Goal: Information Seeking & Learning: Learn about a topic

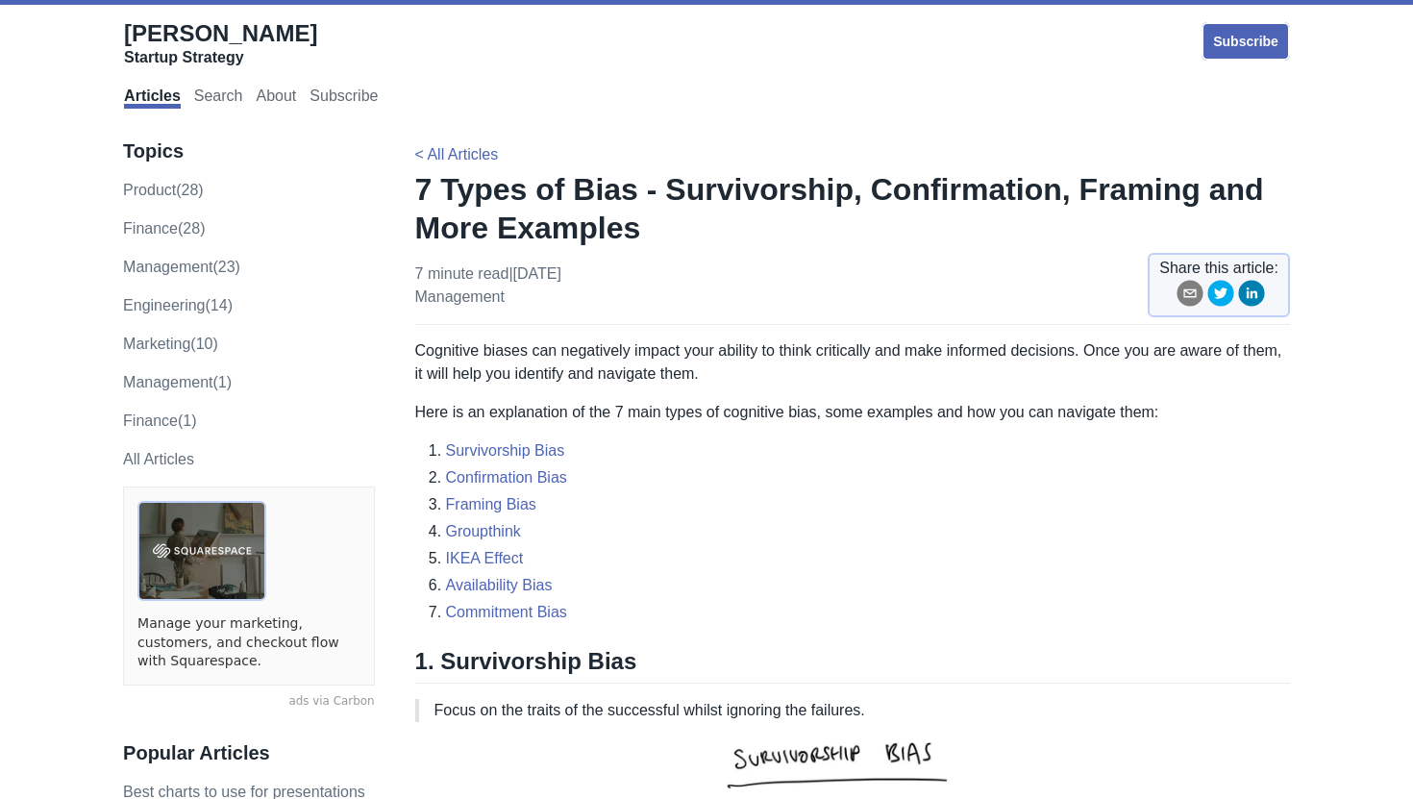
scroll to position [51, 0]
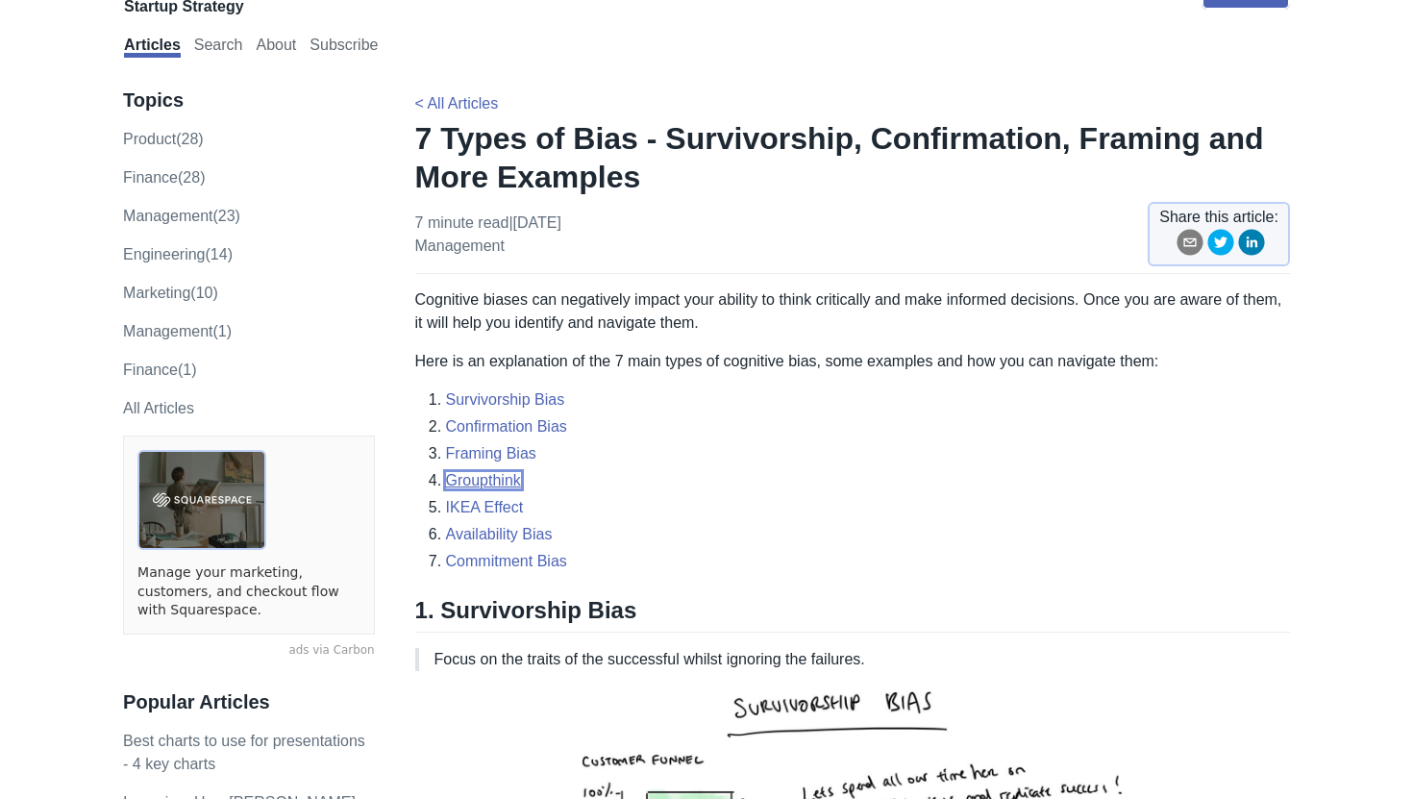
click at [487, 479] on link "Groupthink" at bounding box center [483, 480] width 75 height 16
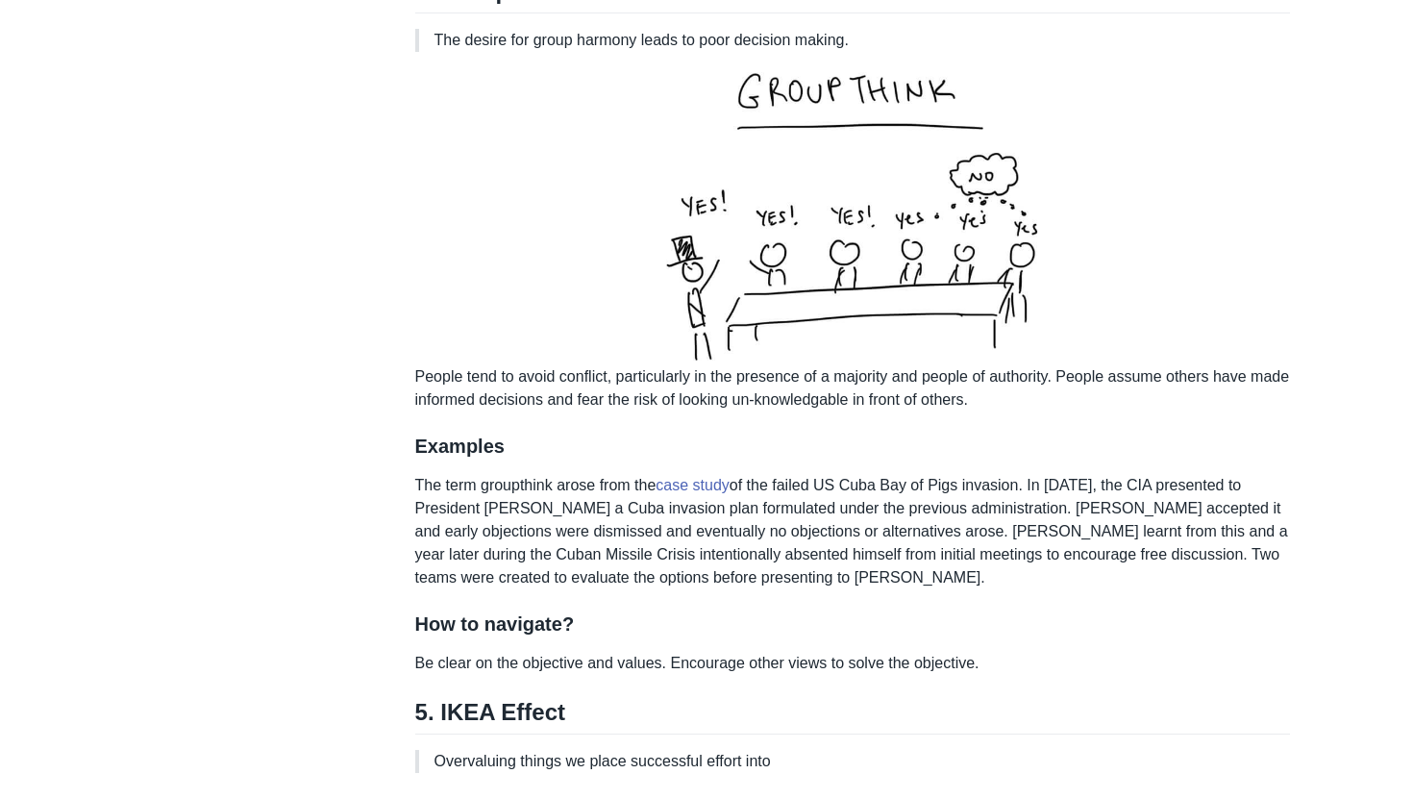
click at [871, 565] on p "The term groupthink arose from the case study of the failed US Cuba Bay of Pigs…" at bounding box center [852, 531] width 874 height 115
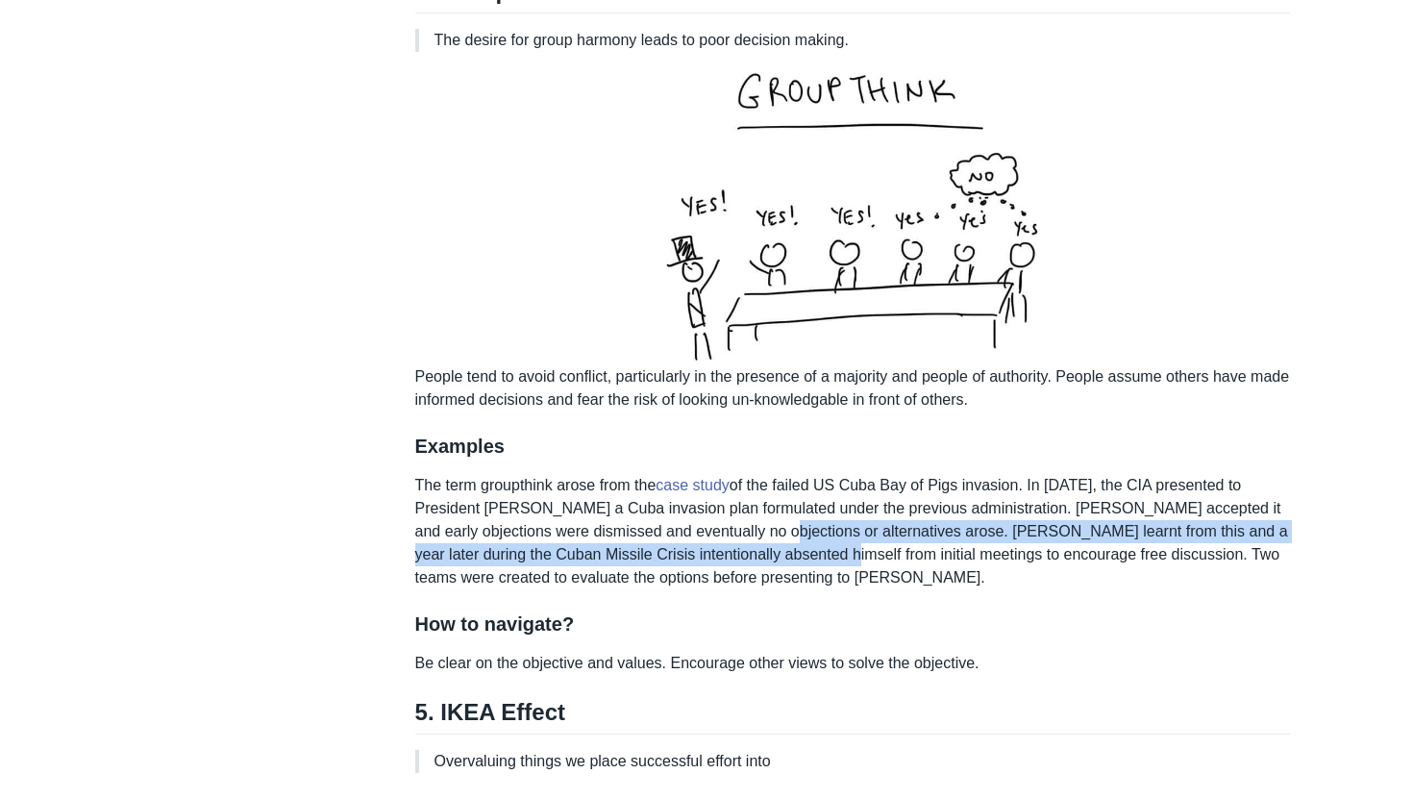
drag, startPoint x: 871, startPoint y: 565, endPoint x: 848, endPoint y: 576, distance: 25.4
click at [848, 576] on p "The term groupthink arose from the case study of the failed US Cuba Bay of Pigs…" at bounding box center [852, 531] width 874 height 115
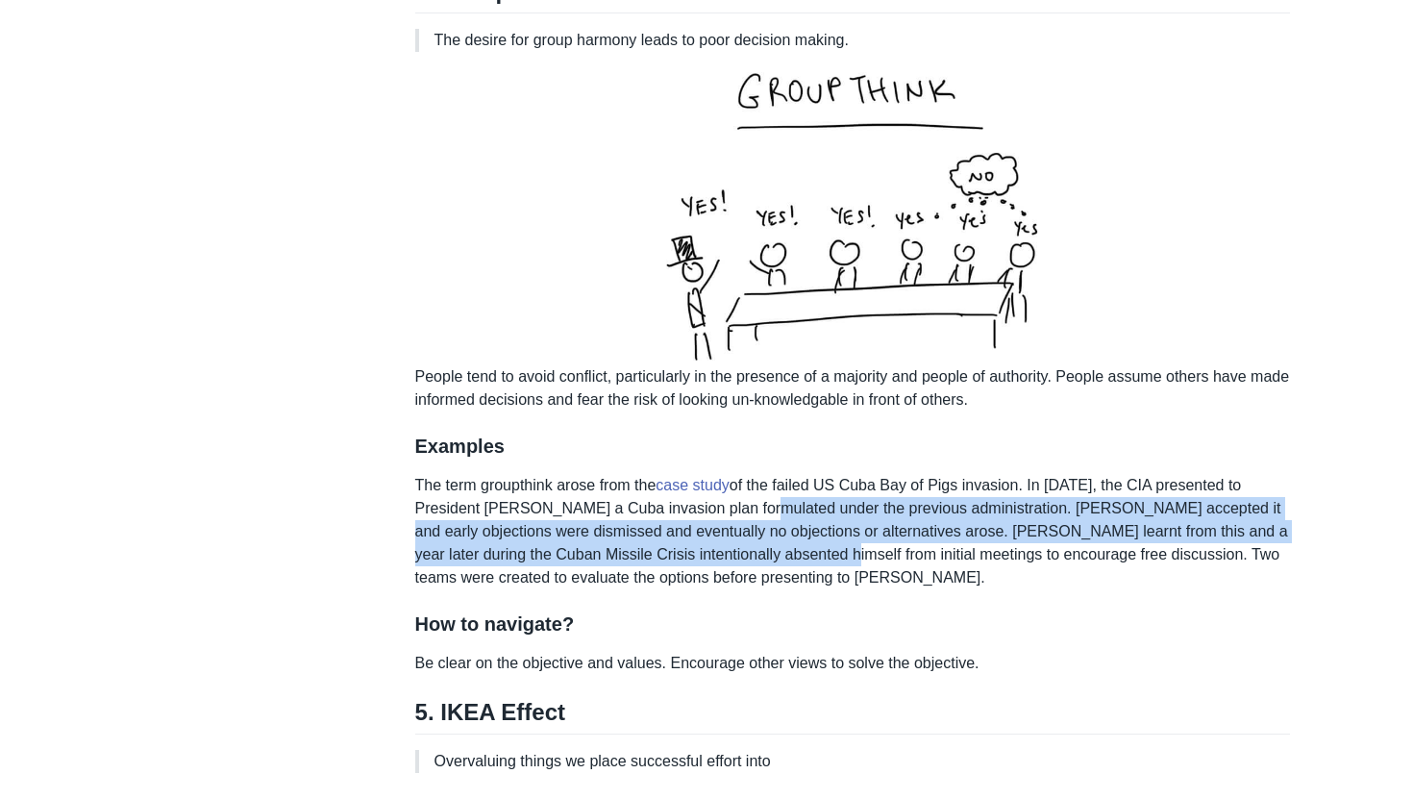
drag, startPoint x: 848, startPoint y: 576, endPoint x: 771, endPoint y: 530, distance: 89.2
click at [771, 530] on p "The term groupthink arose from the case study of the failed US Cuba Bay of Pigs…" at bounding box center [852, 531] width 874 height 115
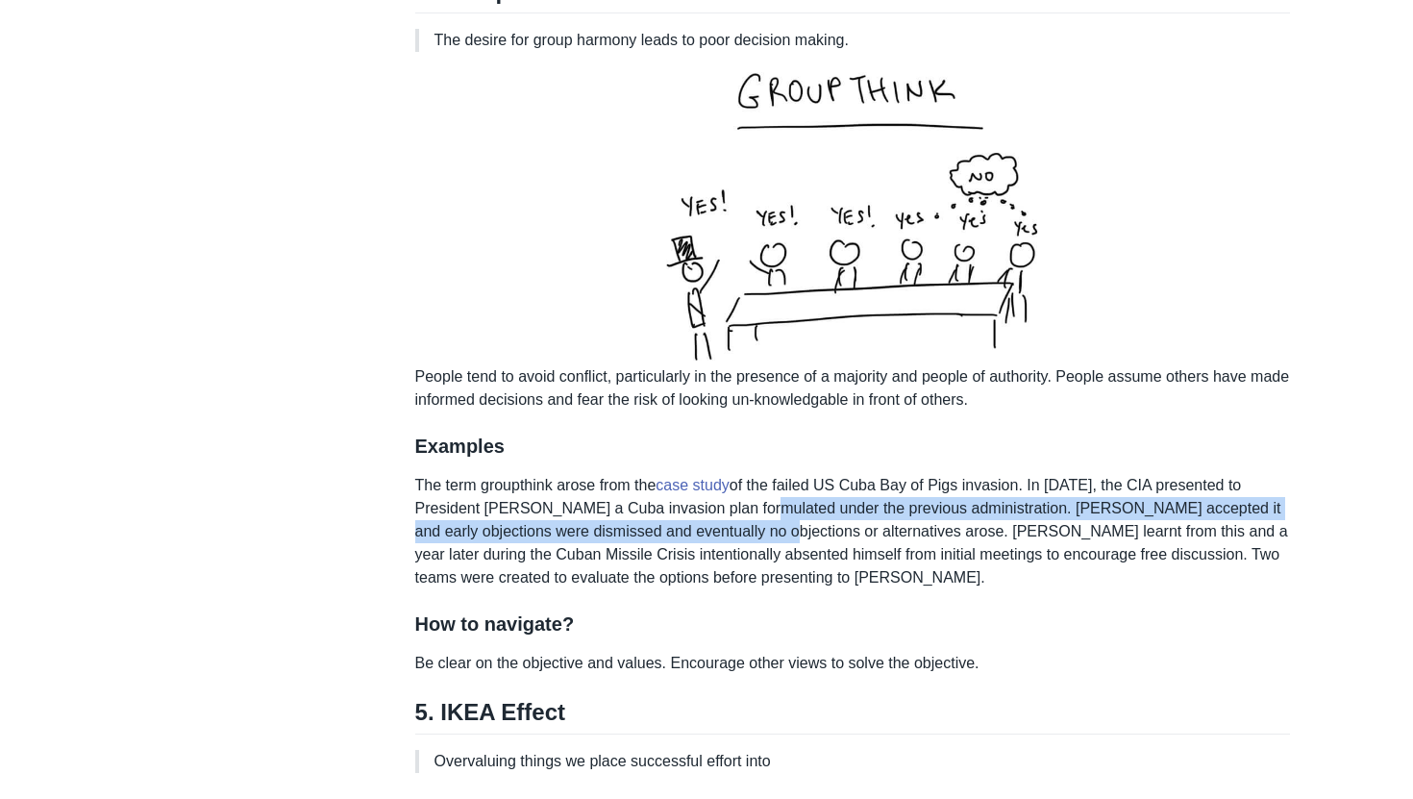
drag, startPoint x: 771, startPoint y: 530, endPoint x: 818, endPoint y: 557, distance: 54.2
click at [818, 557] on p "The term groupthink arose from the case study of the failed US Cuba Bay of Pigs…" at bounding box center [852, 531] width 874 height 115
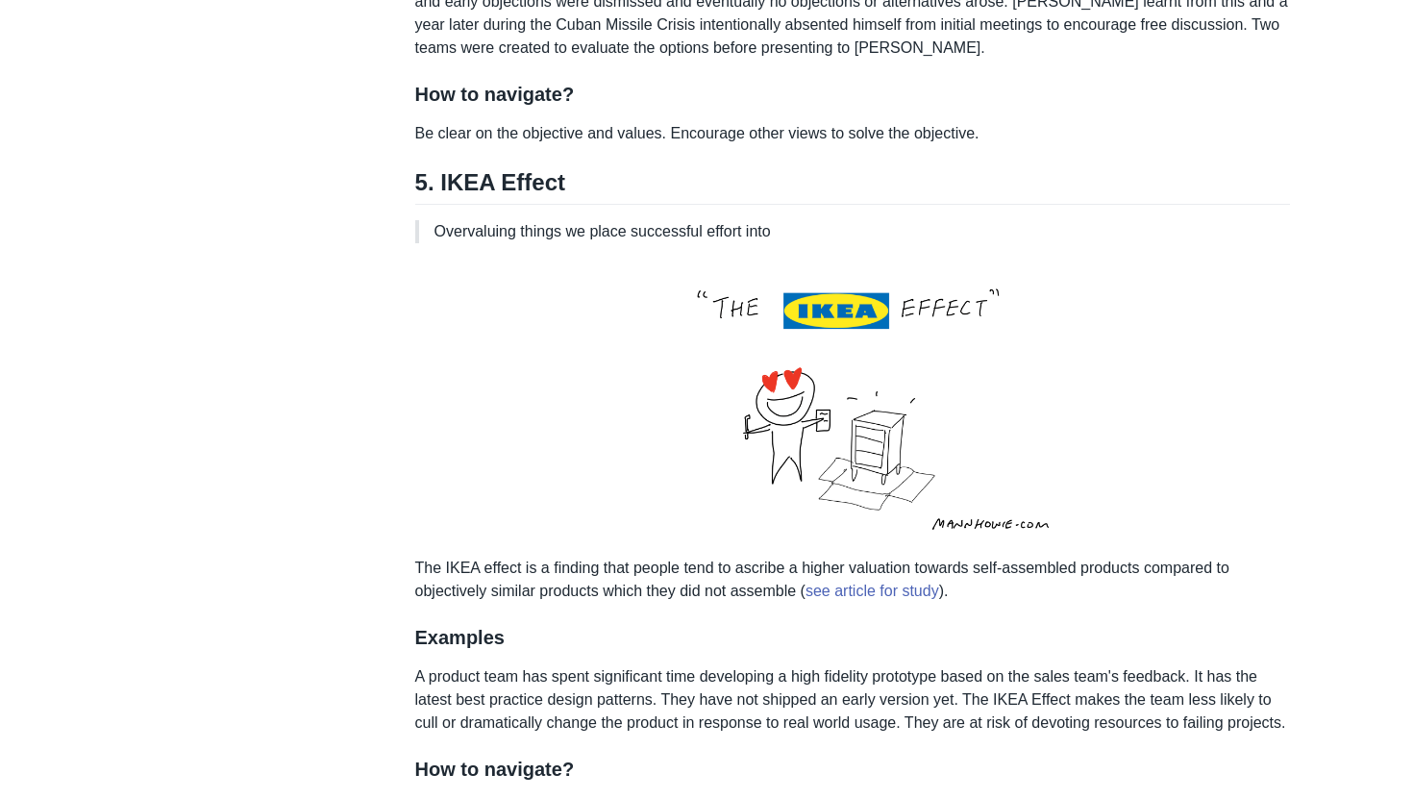
scroll to position [3451, 0]
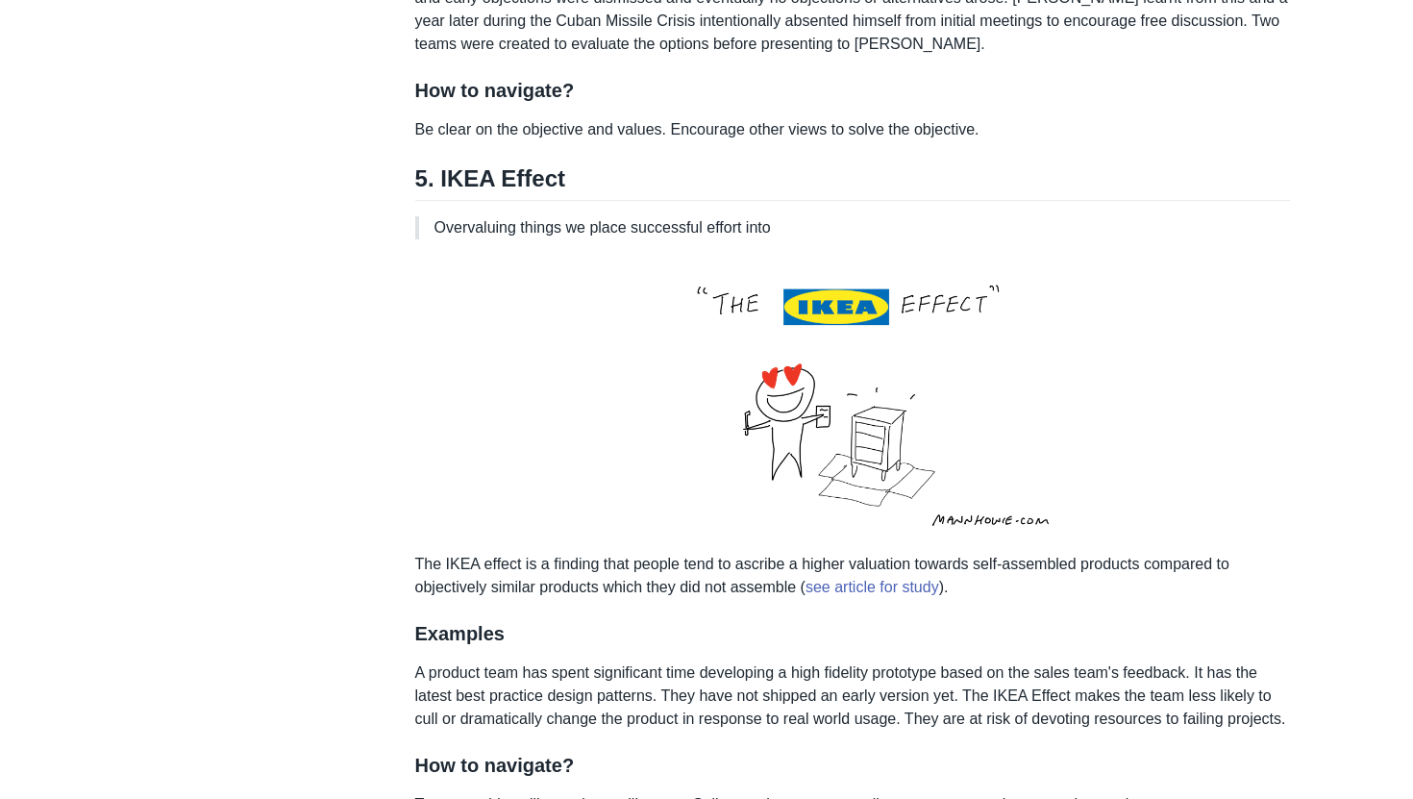
click at [794, 575] on p "The IKEA effect is a finding that people tend to ascribe a higher valuation tow…" at bounding box center [852, 427] width 874 height 344
drag, startPoint x: 794, startPoint y: 575, endPoint x: 759, endPoint y: 598, distance: 41.6
click at [759, 598] on p "The IKEA effect is a finding that people tend to ascribe a higher valuation tow…" at bounding box center [852, 427] width 874 height 344
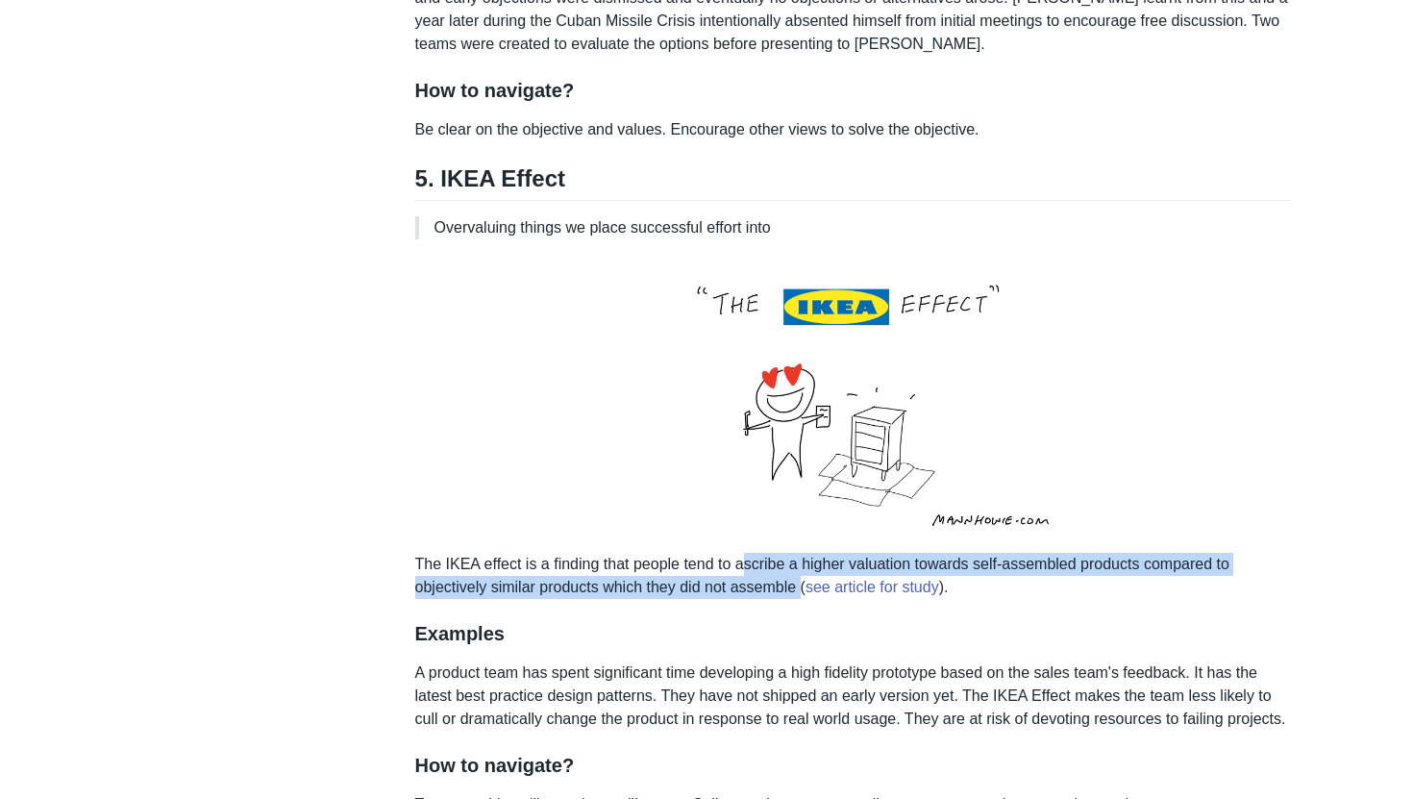
drag, startPoint x: 759, startPoint y: 598, endPoint x: 759, endPoint y: 612, distance: 14.4
click at [759, 599] on p "The IKEA effect is a finding that people tend to ascribe a higher valuation tow…" at bounding box center [852, 427] width 874 height 344
drag, startPoint x: 759, startPoint y: 612, endPoint x: 712, endPoint y: 586, distance: 53.8
click at [712, 586] on p "The IKEA effect is a finding that people tend to ascribe a higher valuation tow…" at bounding box center [852, 427] width 874 height 344
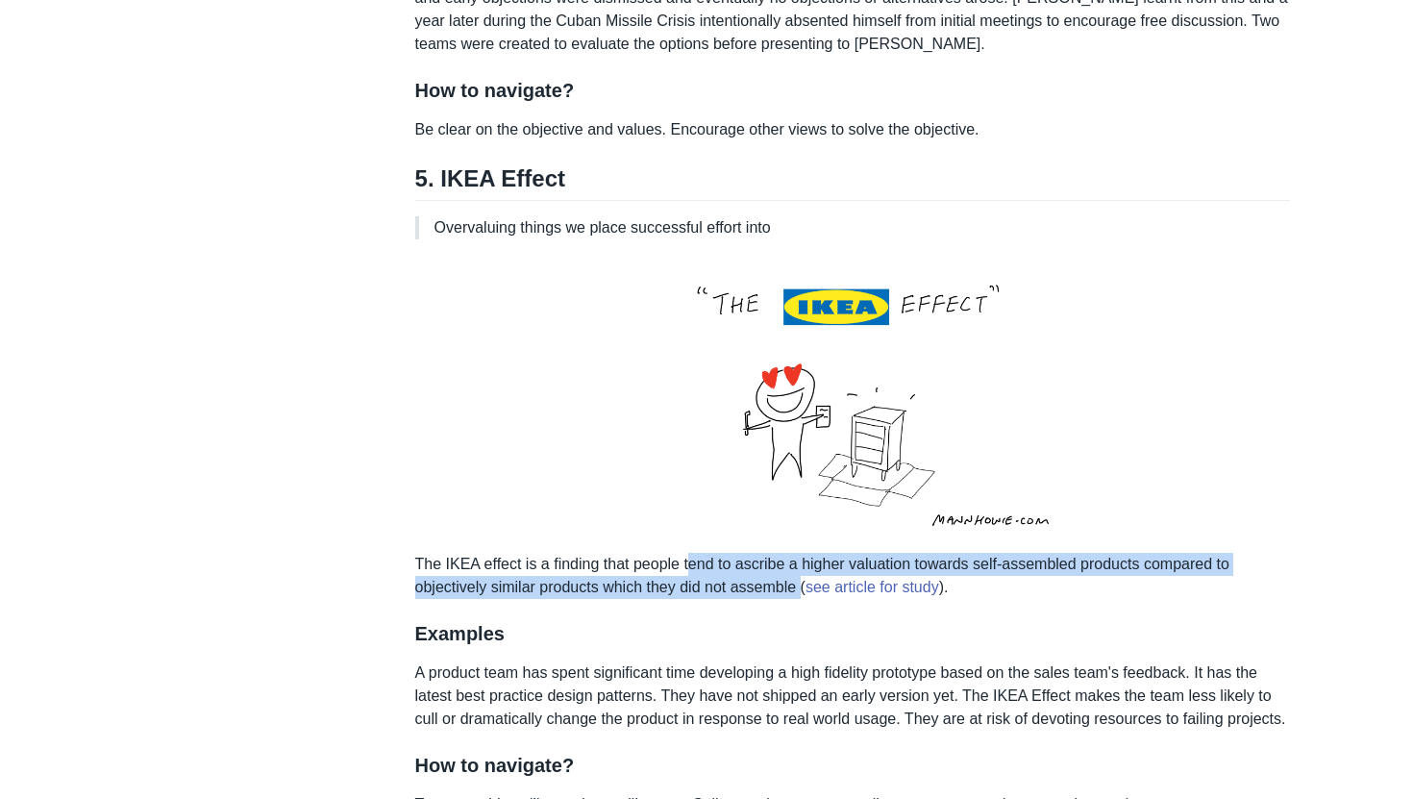
click at [712, 586] on p "The IKEA effect is a finding that people tend to ascribe a higher valuation tow…" at bounding box center [852, 427] width 874 height 344
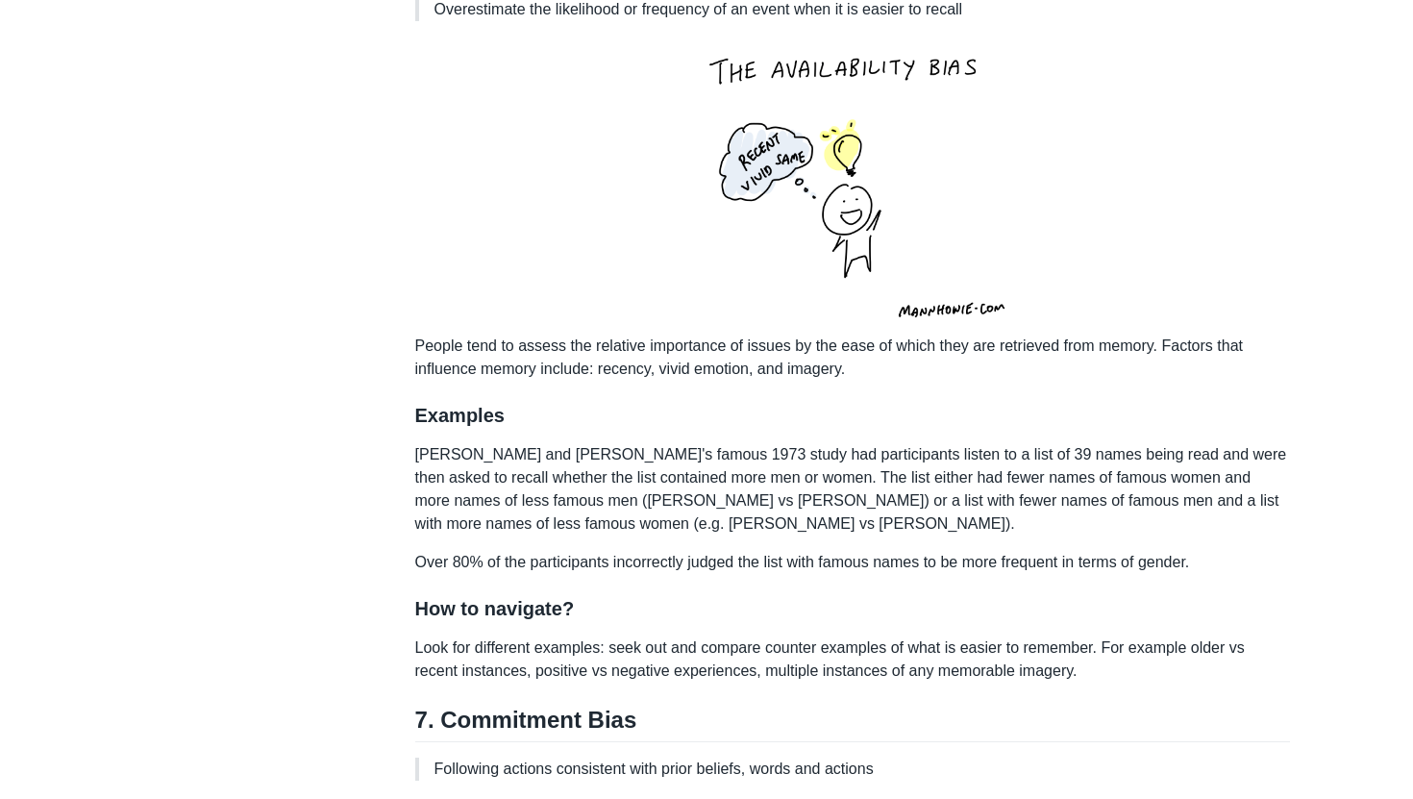
scroll to position [4349, 0]
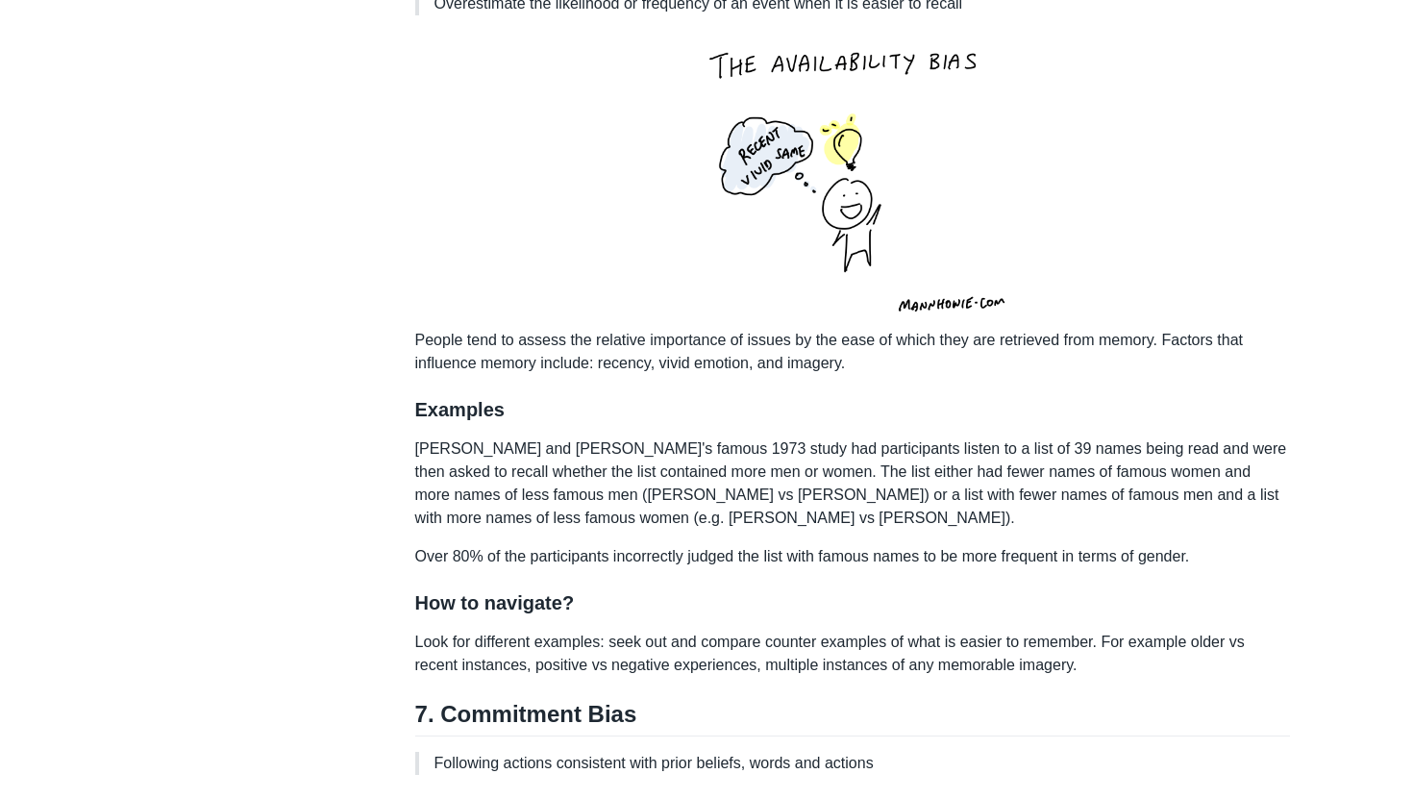
click at [844, 518] on p "[PERSON_NAME] and [PERSON_NAME]'s famous 1973 study had participants listen to …" at bounding box center [852, 483] width 874 height 92
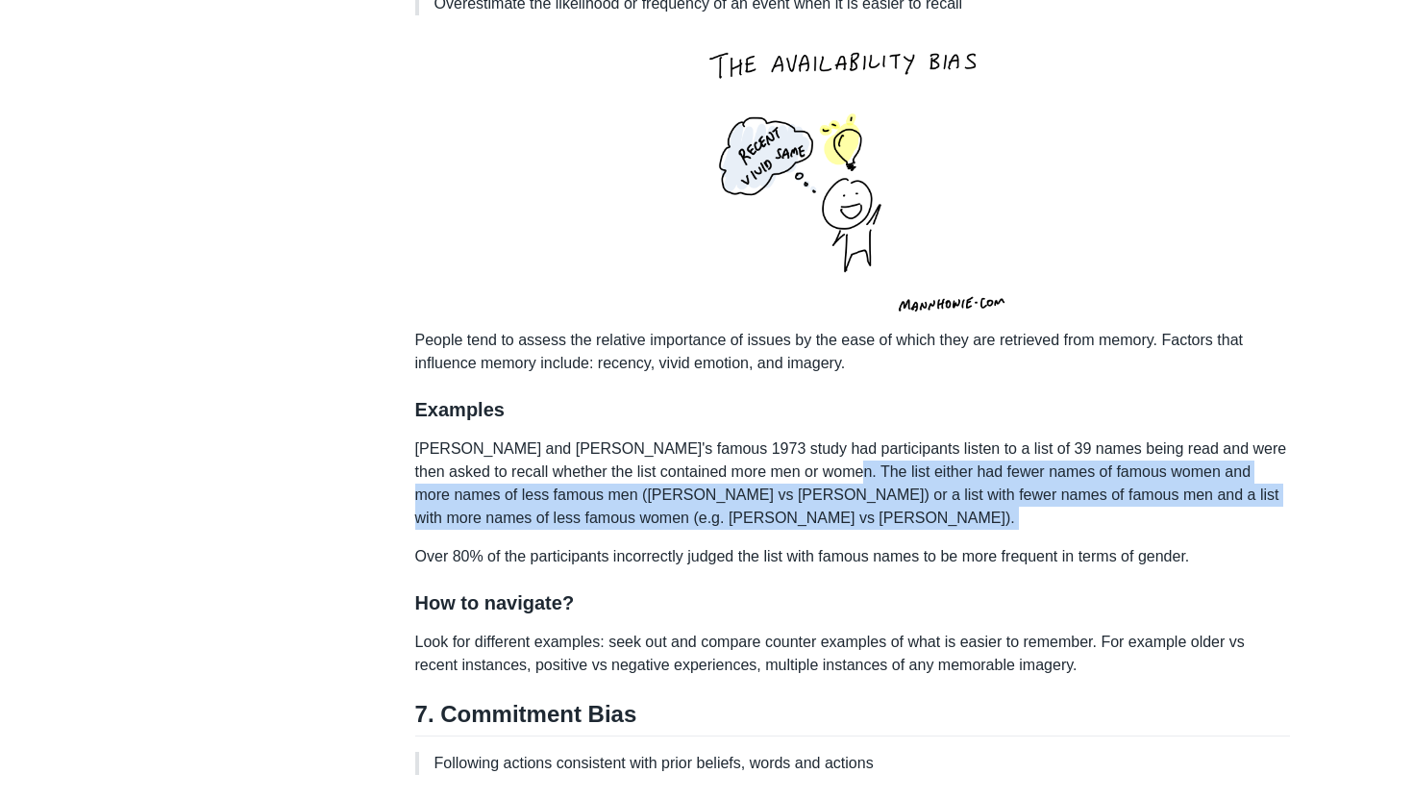
drag, startPoint x: 844, startPoint y: 518, endPoint x: 889, endPoint y: 557, distance: 59.9
click at [889, 529] on p "[PERSON_NAME] and [PERSON_NAME]'s famous 1973 study had participants listen to …" at bounding box center [852, 483] width 874 height 92
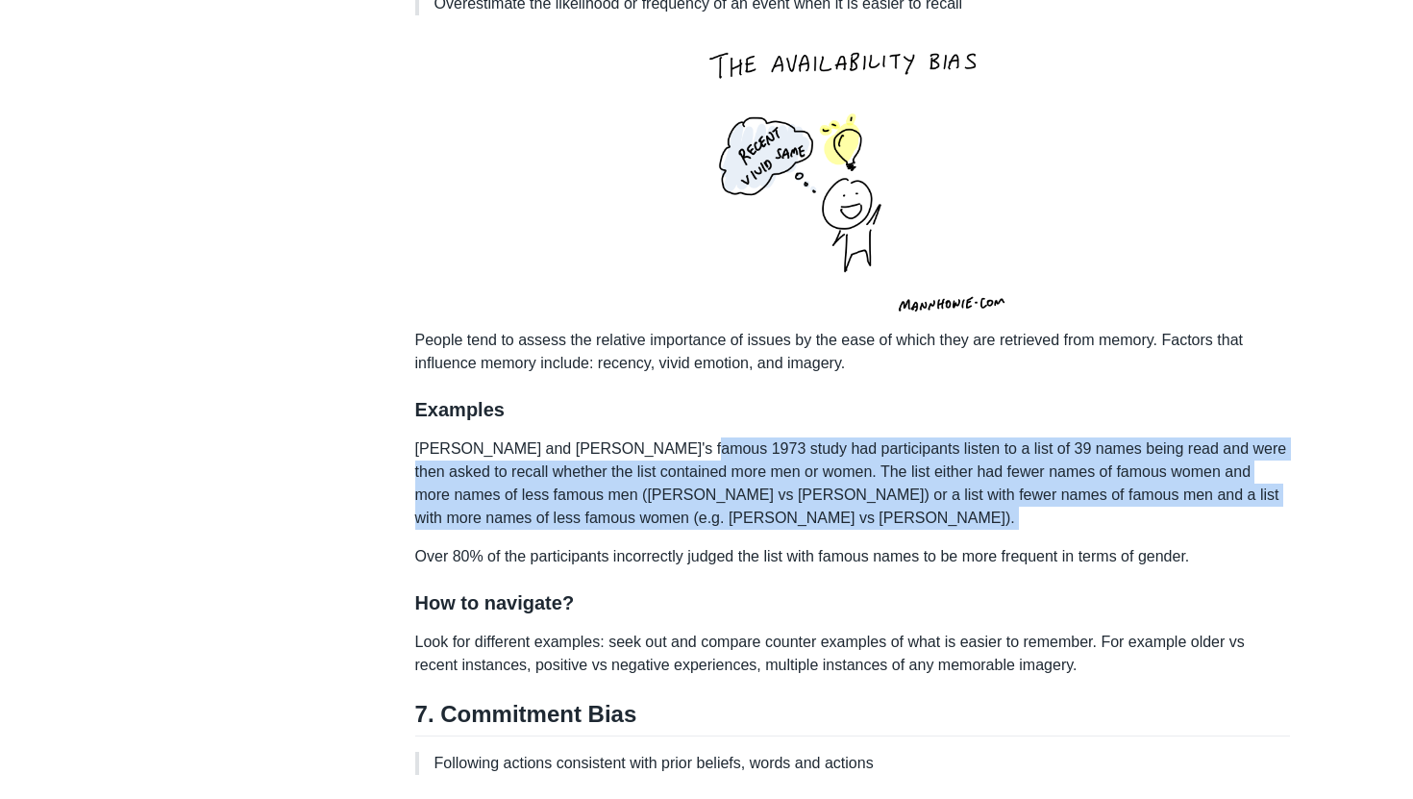
drag, startPoint x: 889, startPoint y: 557, endPoint x: 704, endPoint y: 486, distance: 197.7
click at [704, 486] on p "[PERSON_NAME] and [PERSON_NAME]'s famous 1973 study had participants listen to …" at bounding box center [852, 483] width 874 height 92
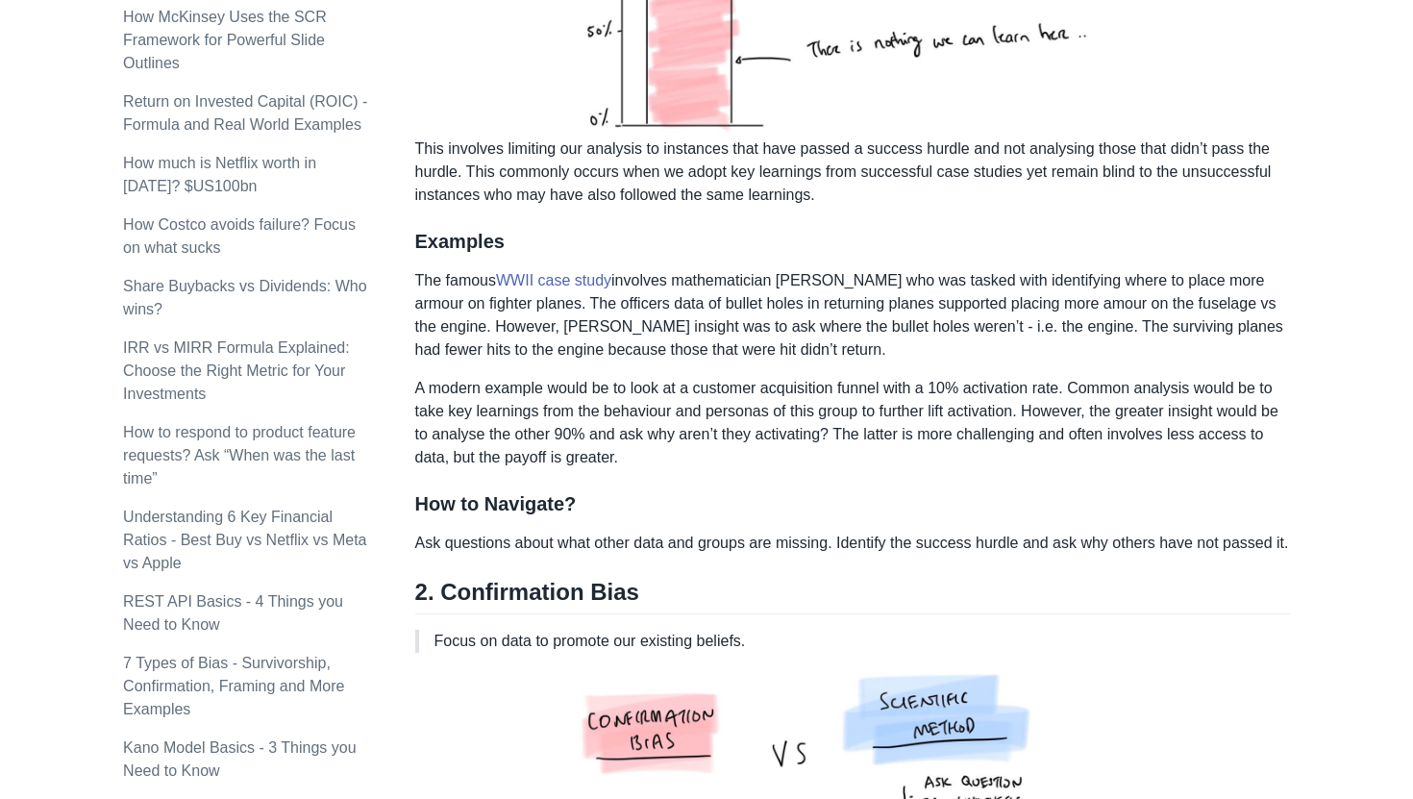
scroll to position [907, 0]
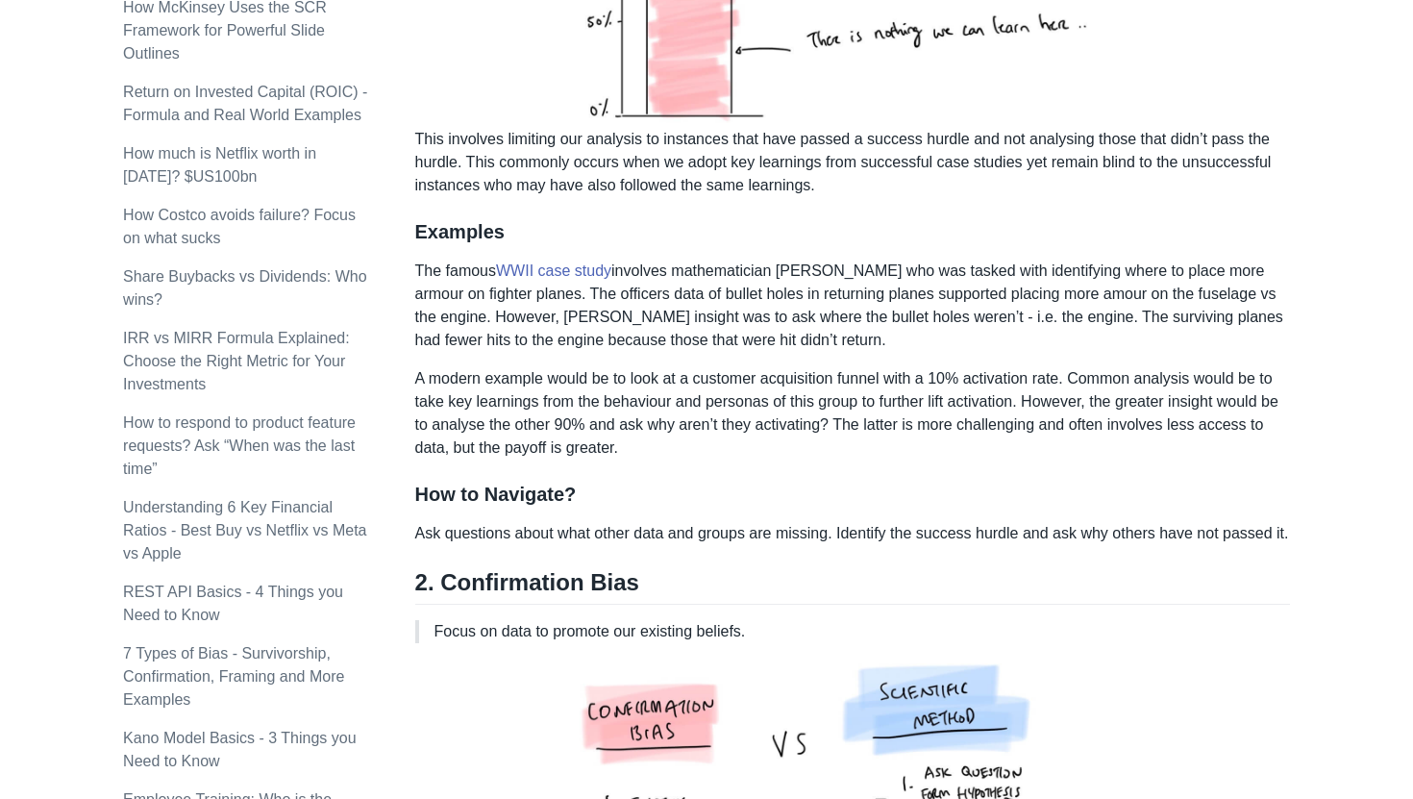
click at [803, 300] on p "The famous WWII case study involves mathematician [PERSON_NAME] who was tasked …" at bounding box center [852, 305] width 874 height 92
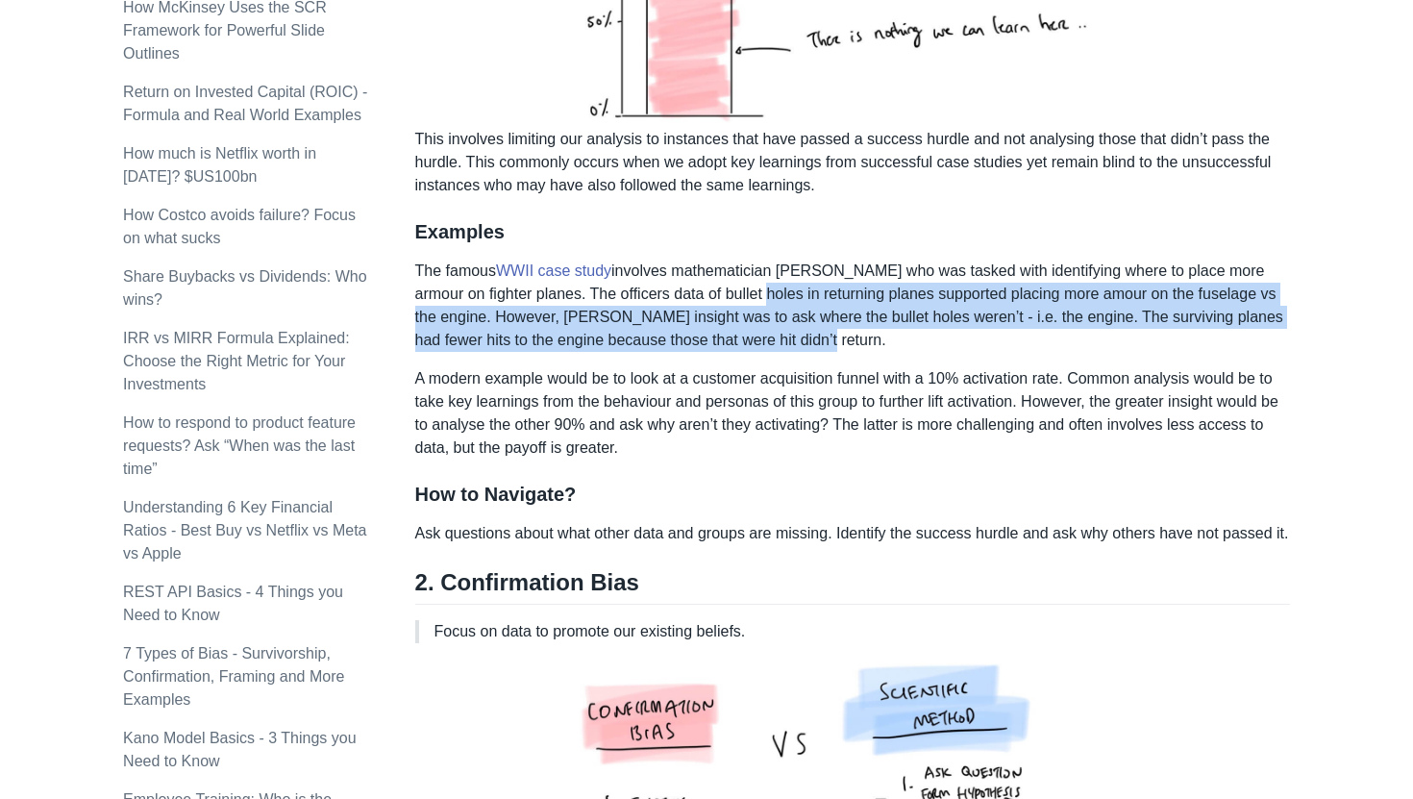
drag, startPoint x: 803, startPoint y: 300, endPoint x: 834, endPoint y: 333, distance: 45.6
click at [834, 333] on p "The famous WWII case study involves mathematician [PERSON_NAME] who was tasked …" at bounding box center [852, 305] width 874 height 92
drag, startPoint x: 834, startPoint y: 333, endPoint x: 726, endPoint y: 287, distance: 117.1
click at [726, 287] on p "The famous WWII case study involves mathematician [PERSON_NAME] who was tasked …" at bounding box center [852, 305] width 874 height 92
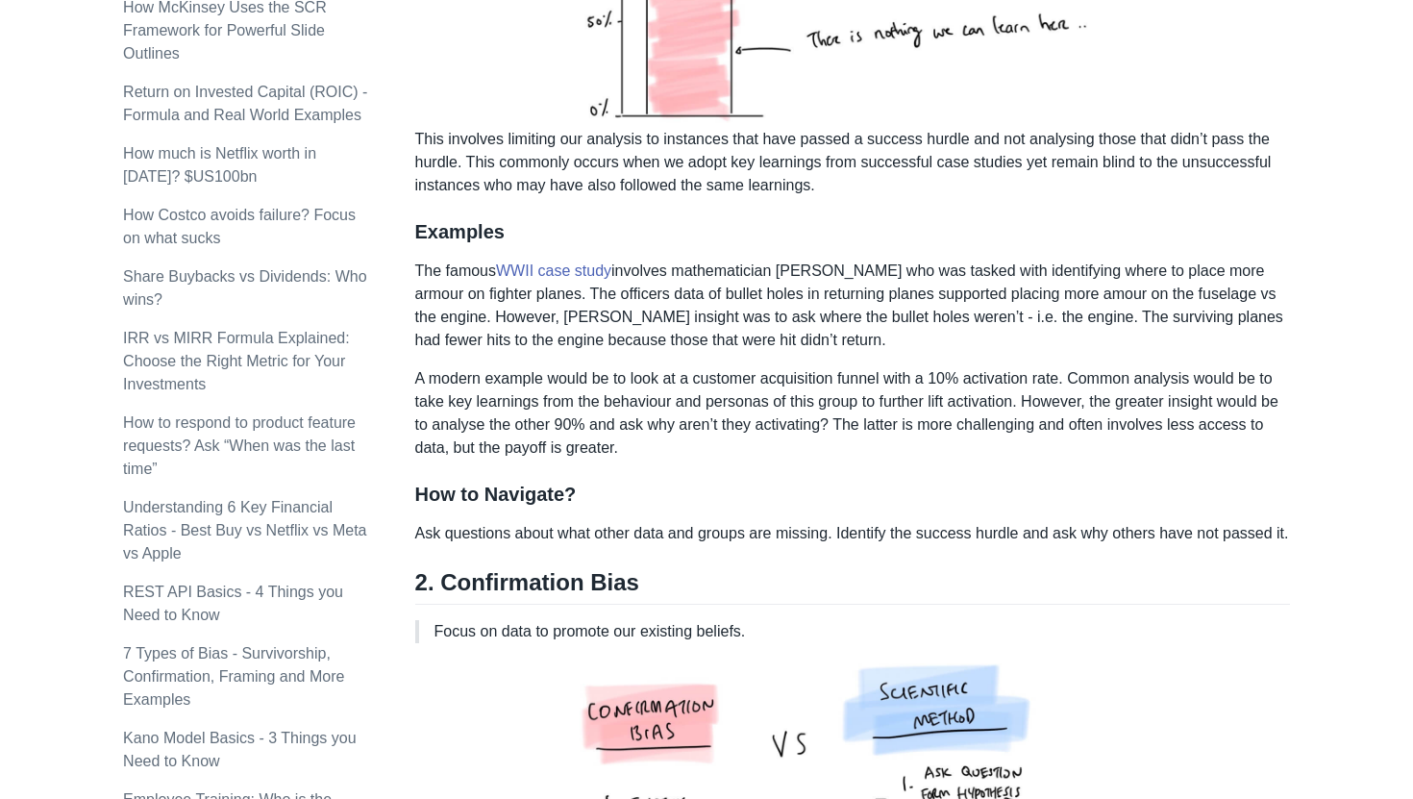
click at [732, 287] on p "The famous WWII case study involves mathematician [PERSON_NAME] who was tasked …" at bounding box center [852, 305] width 874 height 92
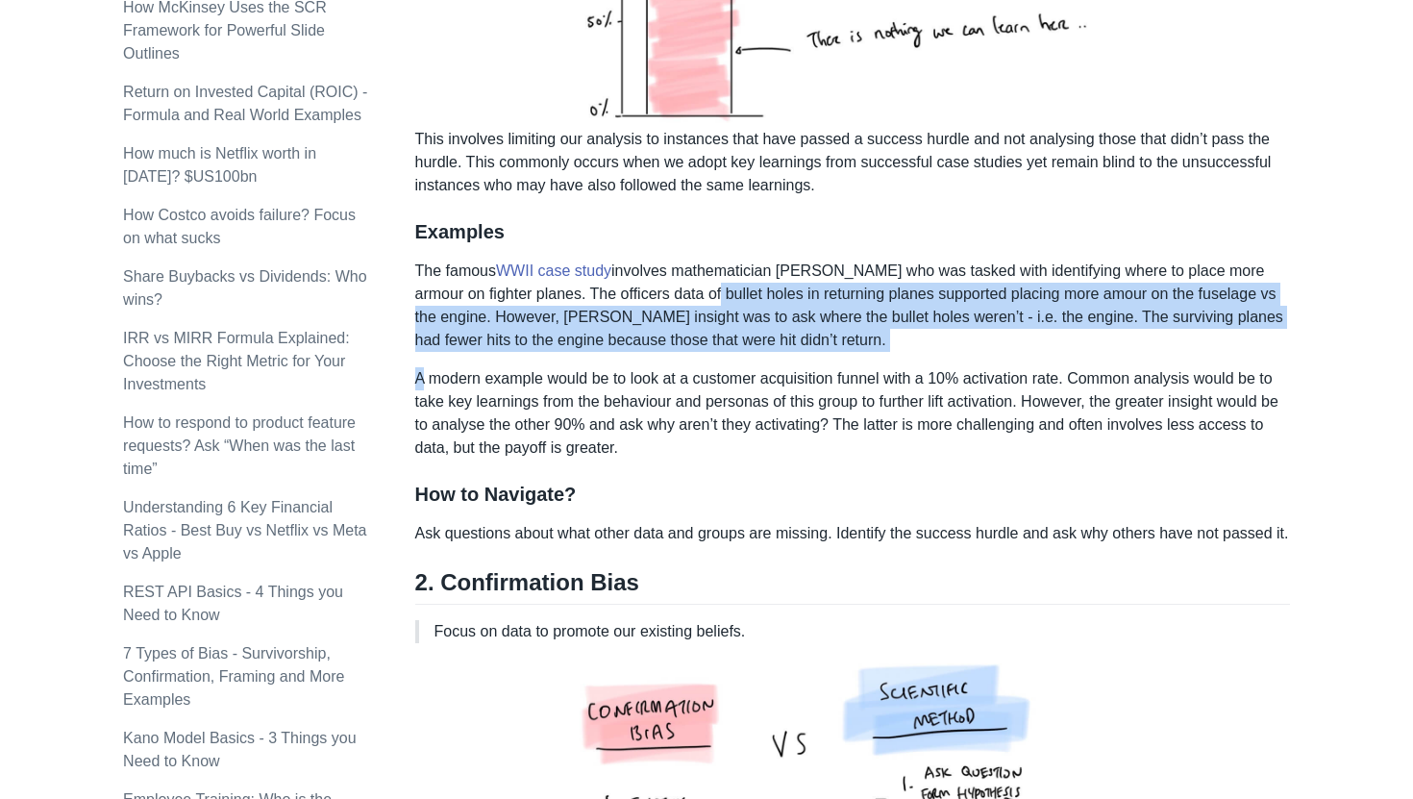
drag, startPoint x: 732, startPoint y: 287, endPoint x: 886, endPoint y: 352, distance: 166.7
drag, startPoint x: 886, startPoint y: 352, endPoint x: 812, endPoint y: 292, distance: 95.0
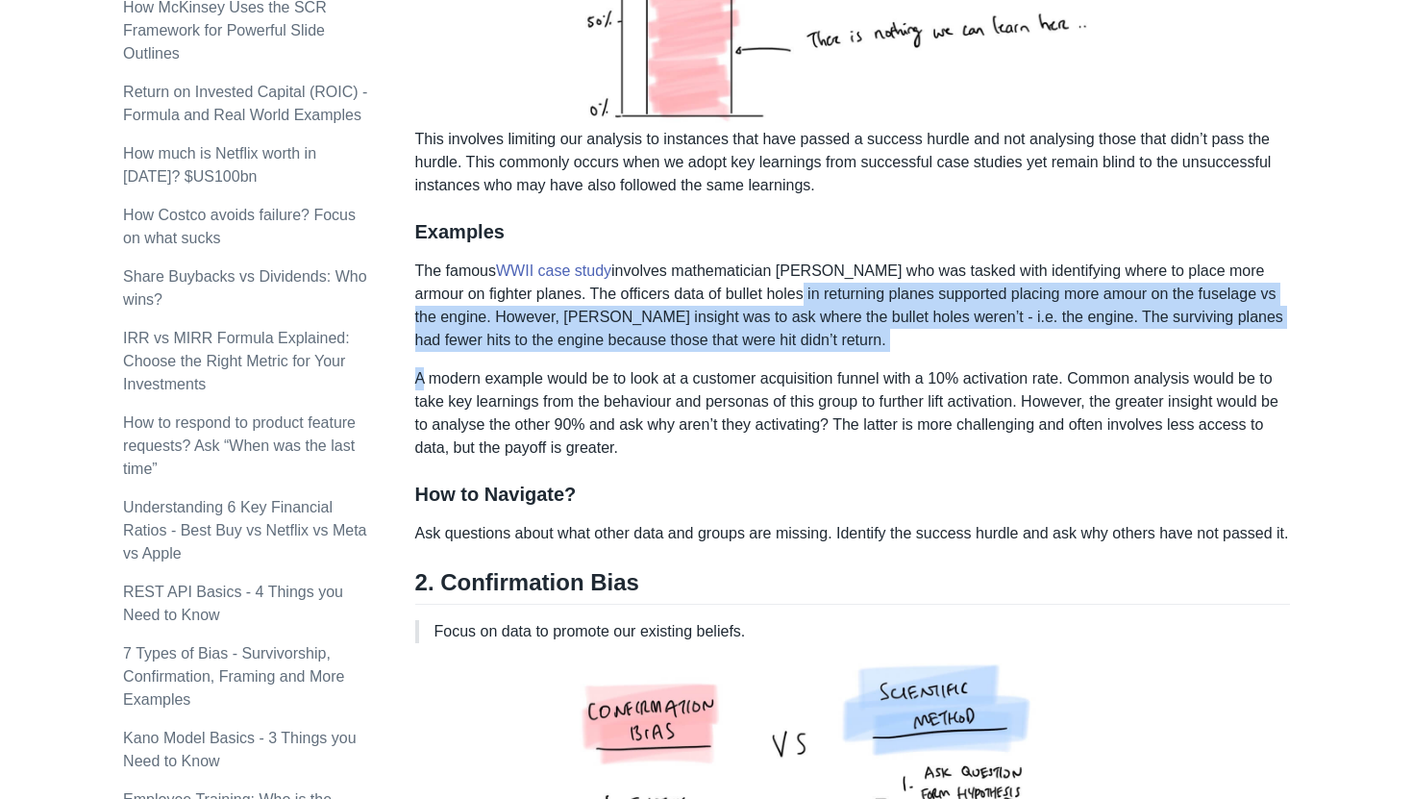
click at [812, 292] on p "The famous WWII case study involves mathematician [PERSON_NAME] who was tasked …" at bounding box center [852, 305] width 874 height 92
drag, startPoint x: 812, startPoint y: 292, endPoint x: 839, endPoint y: 337, distance: 52.6
click at [839, 339] on p "The famous WWII case study involves mathematician [PERSON_NAME] who was tasked …" at bounding box center [852, 305] width 874 height 92
click at [839, 337] on p "The famous WWII case study involves mathematician [PERSON_NAME] who was tasked …" at bounding box center [852, 305] width 874 height 92
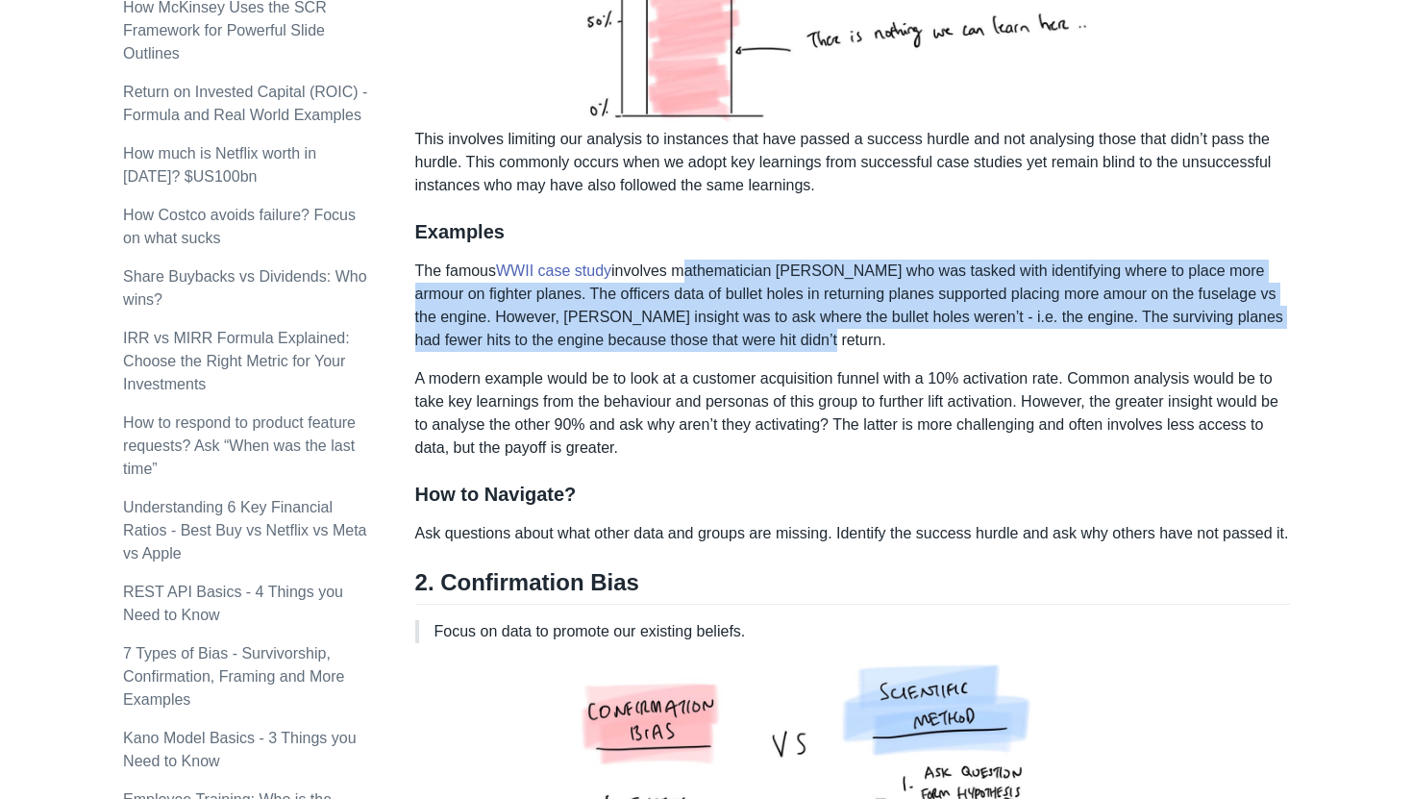
drag, startPoint x: 839, startPoint y: 337, endPoint x: 740, endPoint y: 281, distance: 114.1
click at [740, 281] on p "The famous WWII case study involves mathematician [PERSON_NAME] who was tasked …" at bounding box center [852, 305] width 874 height 92
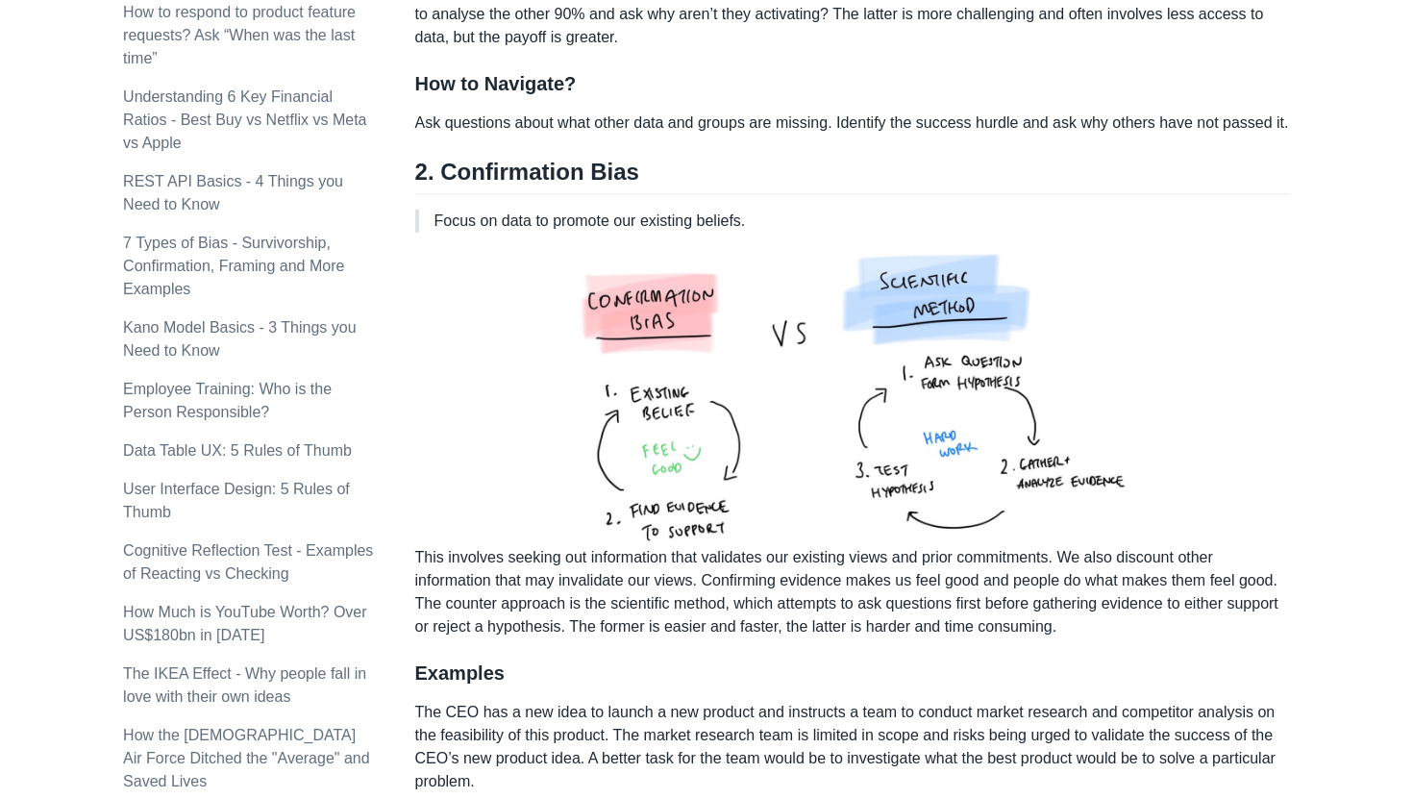
scroll to position [1319, 0]
